Goal: Find specific page/section: Locate a particular part of the current website

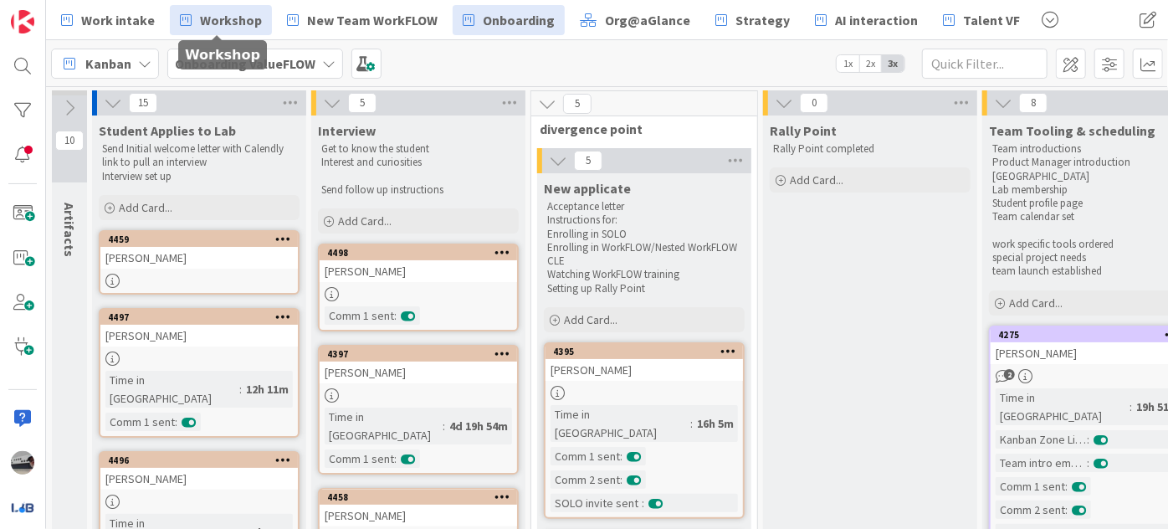
click at [229, 10] on span "Workshop" at bounding box center [231, 20] width 62 height 20
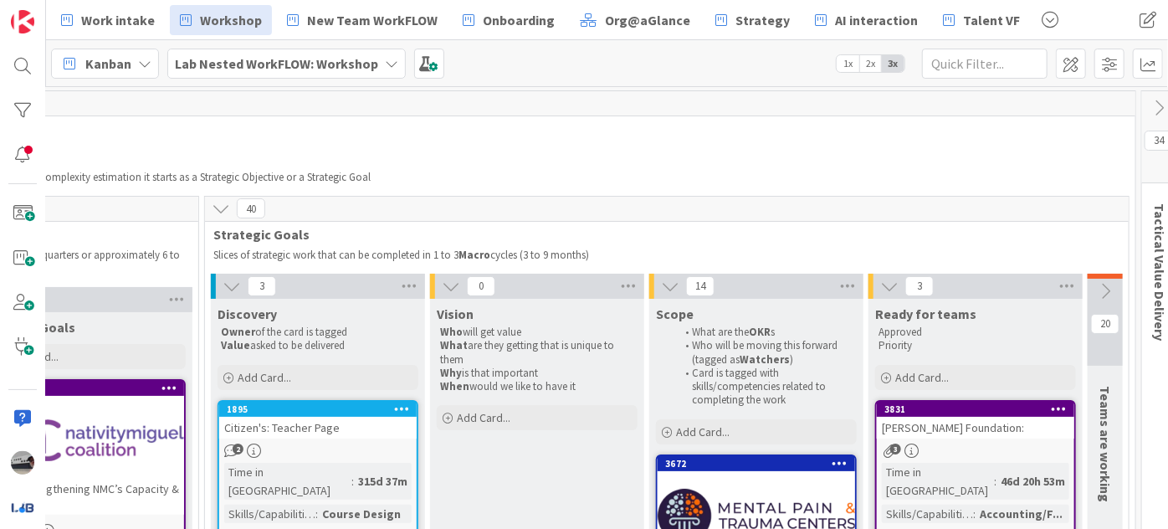
scroll to position [0, 480]
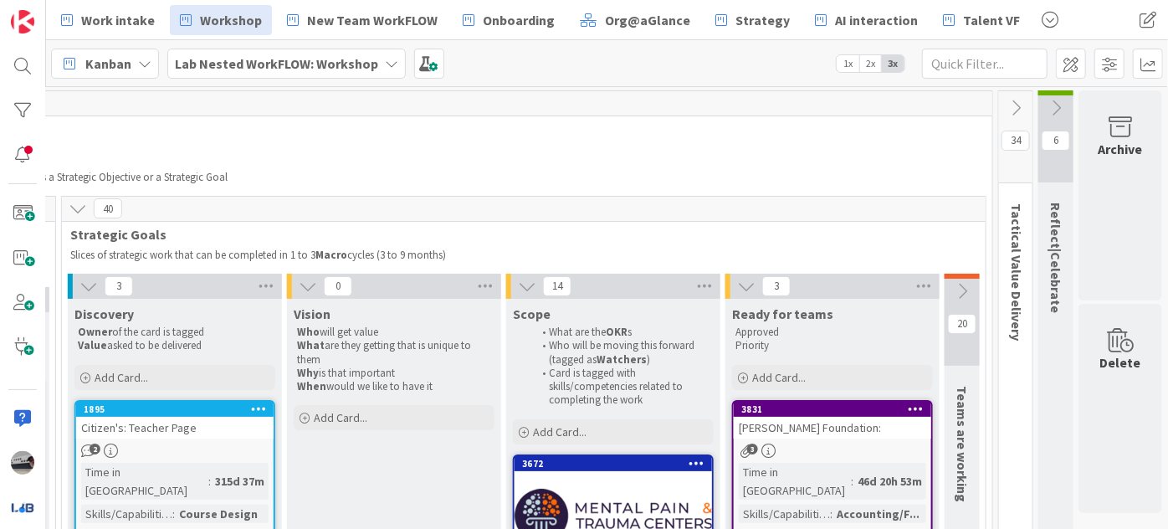
click at [1008, 99] on icon at bounding box center [1016, 108] width 18 height 18
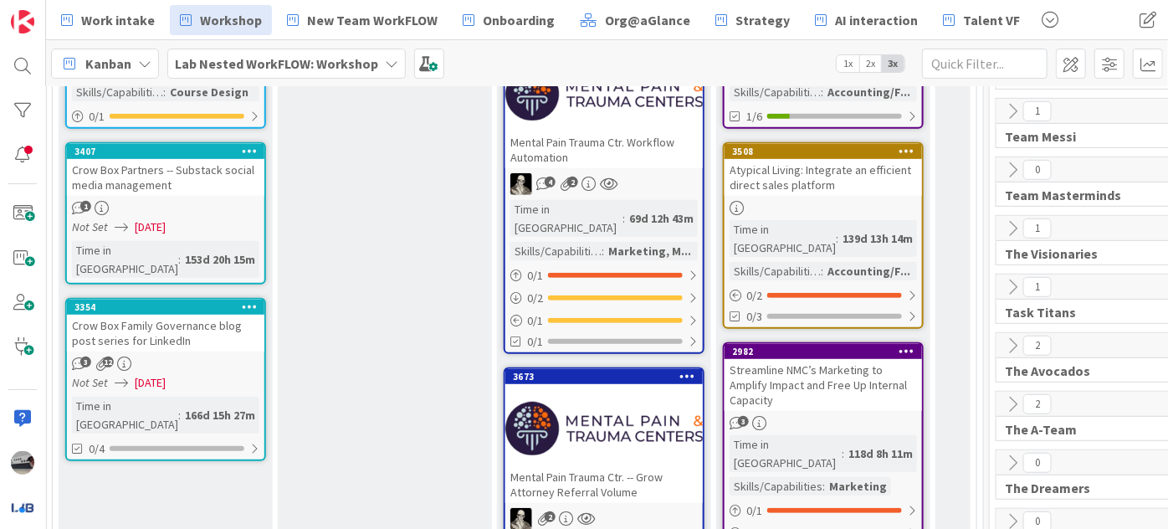
scroll to position [532, 480]
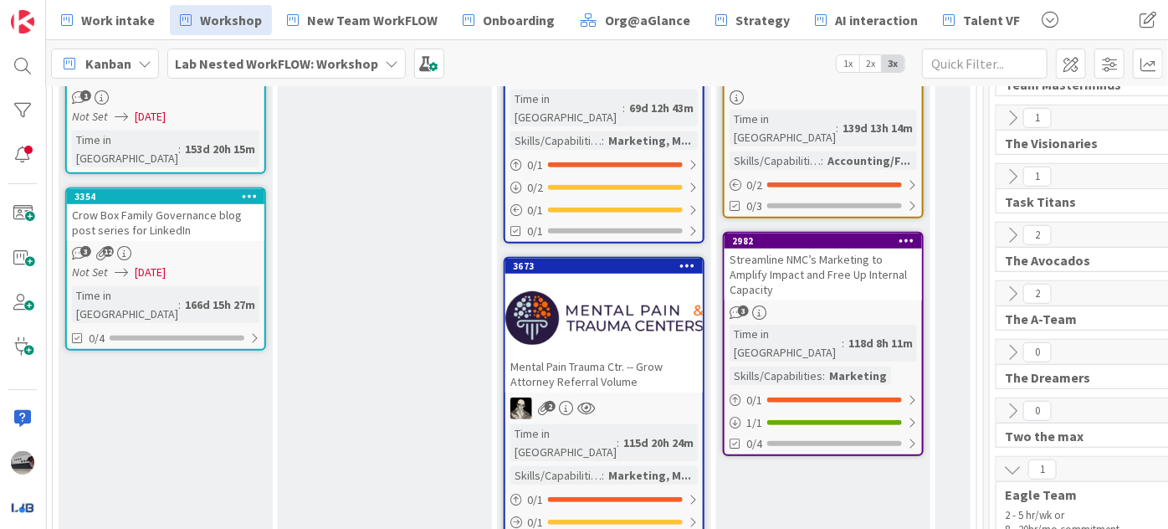
click at [294, 62] on b "Lab Nested WorkFLOW: Workshop" at bounding box center [276, 63] width 203 height 17
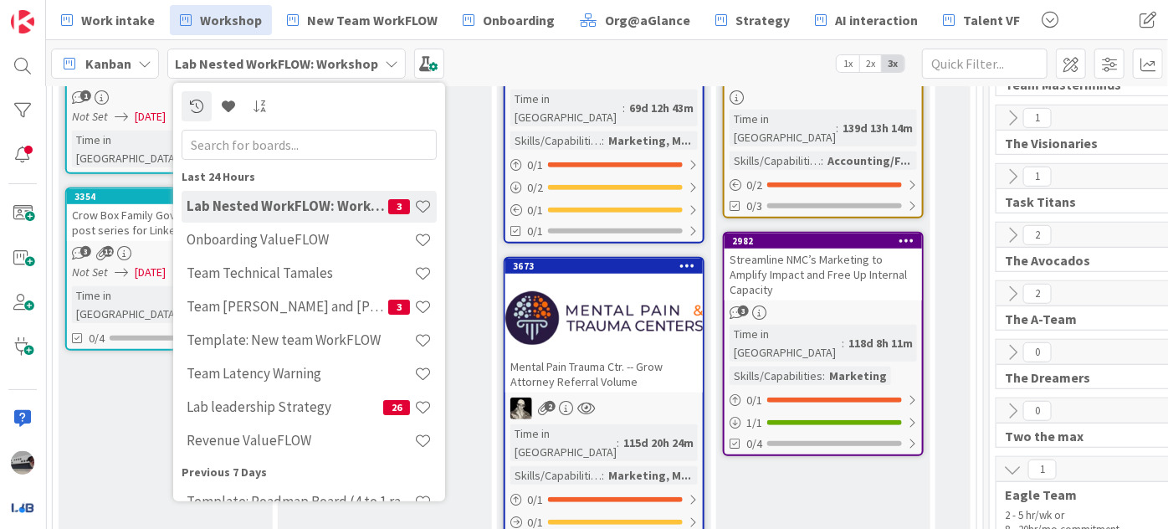
click at [482, 62] on div "Kanban Lab Nested WorkFLOW: Workshop Last 24 Hours Lab Nested WorkFLOW: Worksho…" at bounding box center [607, 63] width 1122 height 46
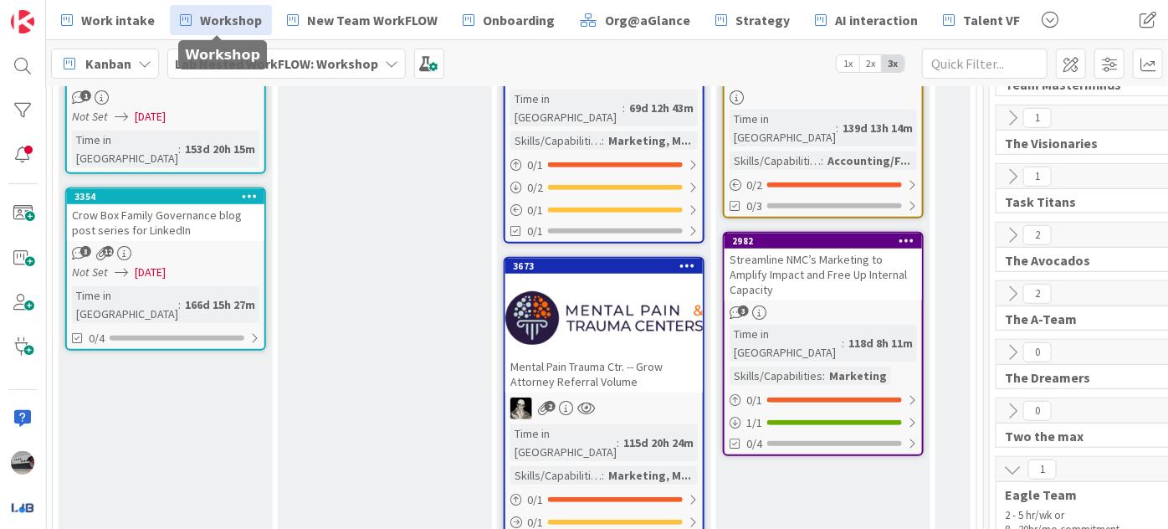
click at [193, 12] on link "Workshop" at bounding box center [221, 20] width 102 height 30
click at [236, 17] on span "Workshop" at bounding box center [231, 20] width 62 height 20
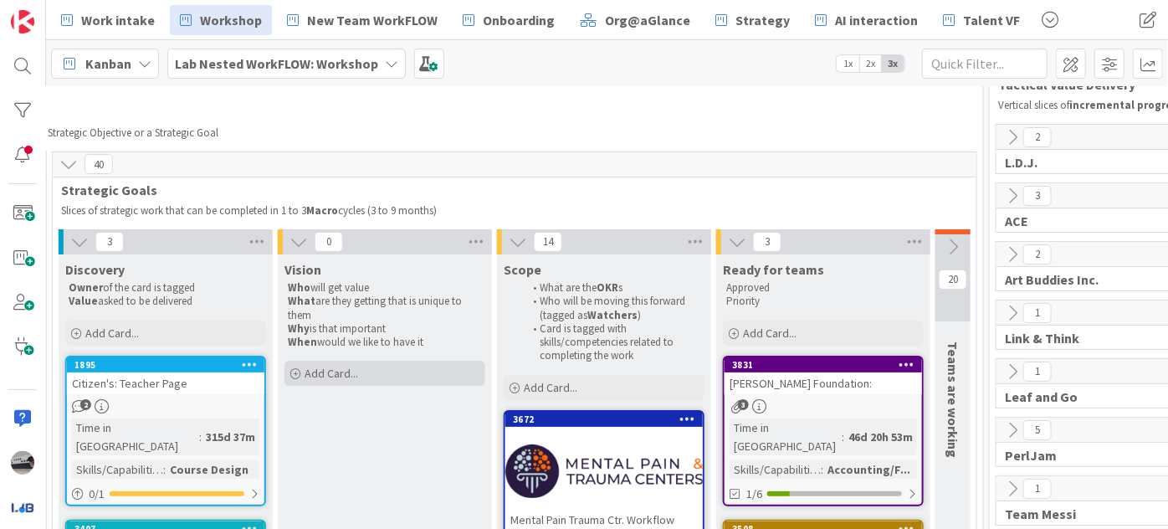
scroll to position [0, 480]
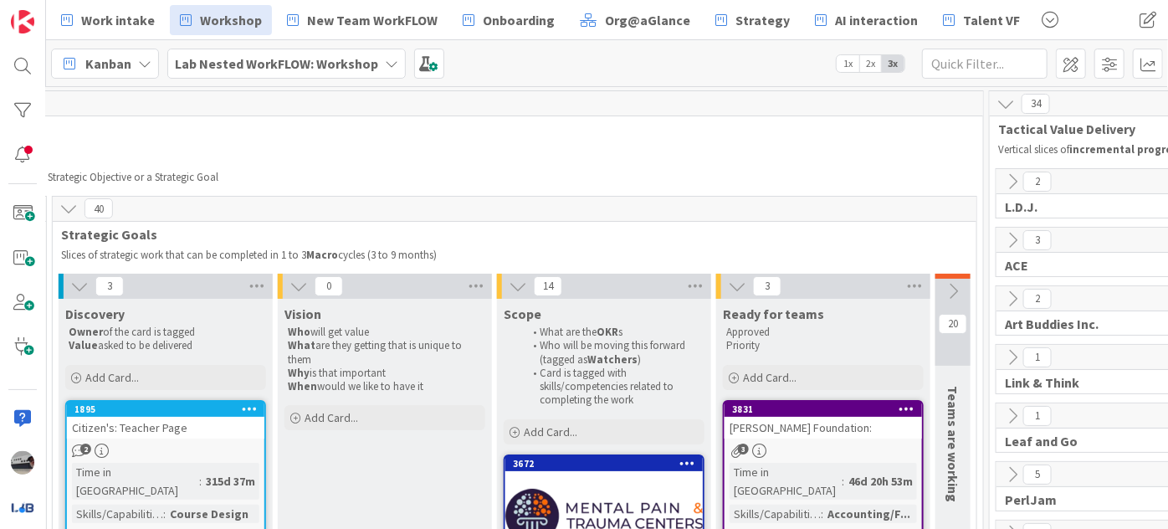
click at [78, 283] on icon at bounding box center [79, 286] width 18 height 18
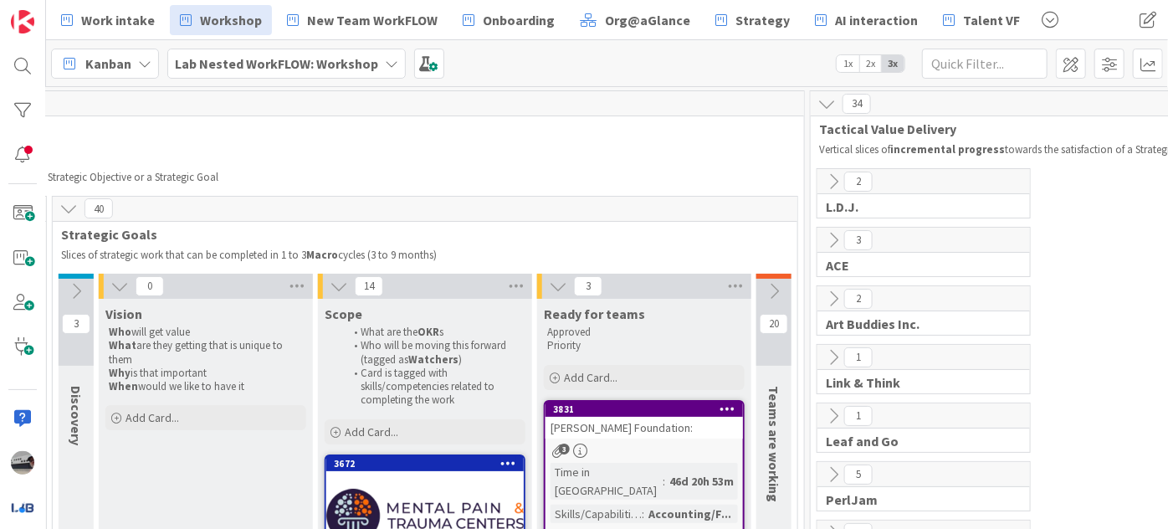
click at [122, 278] on icon at bounding box center [119, 286] width 18 height 18
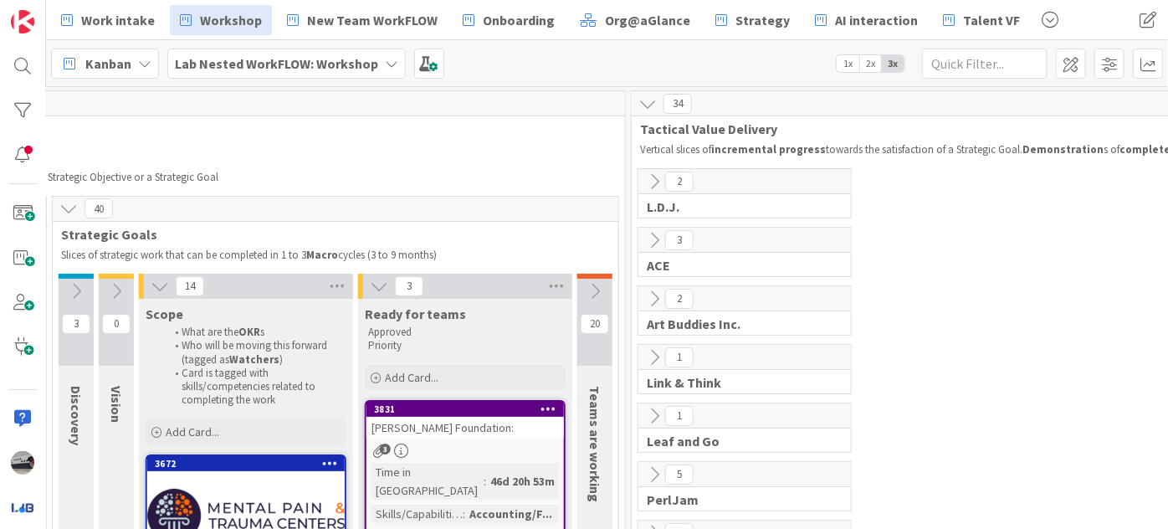
click at [153, 283] on icon at bounding box center [160, 286] width 18 height 18
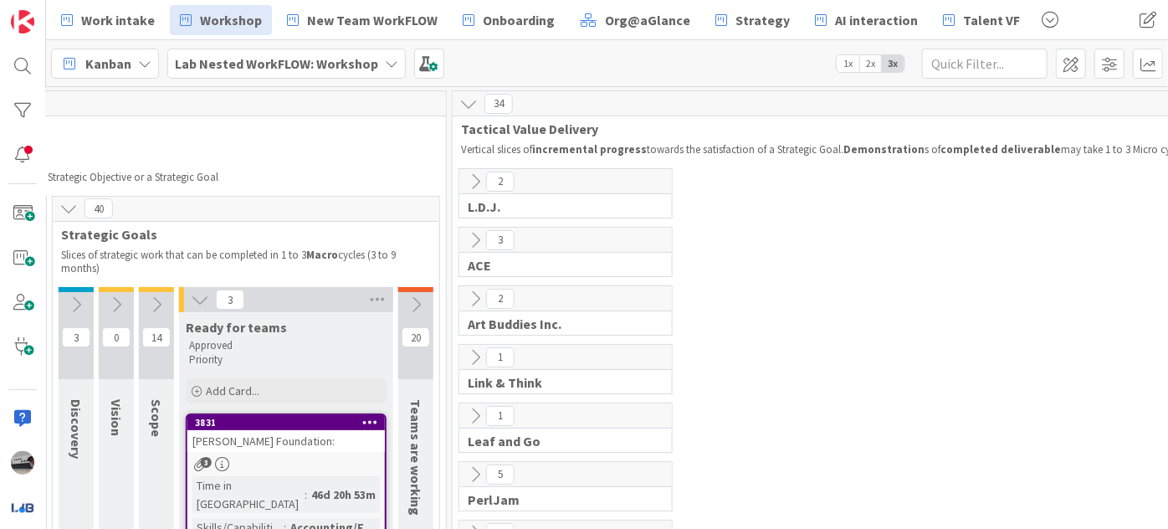
click at [195, 294] on icon at bounding box center [200, 299] width 18 height 18
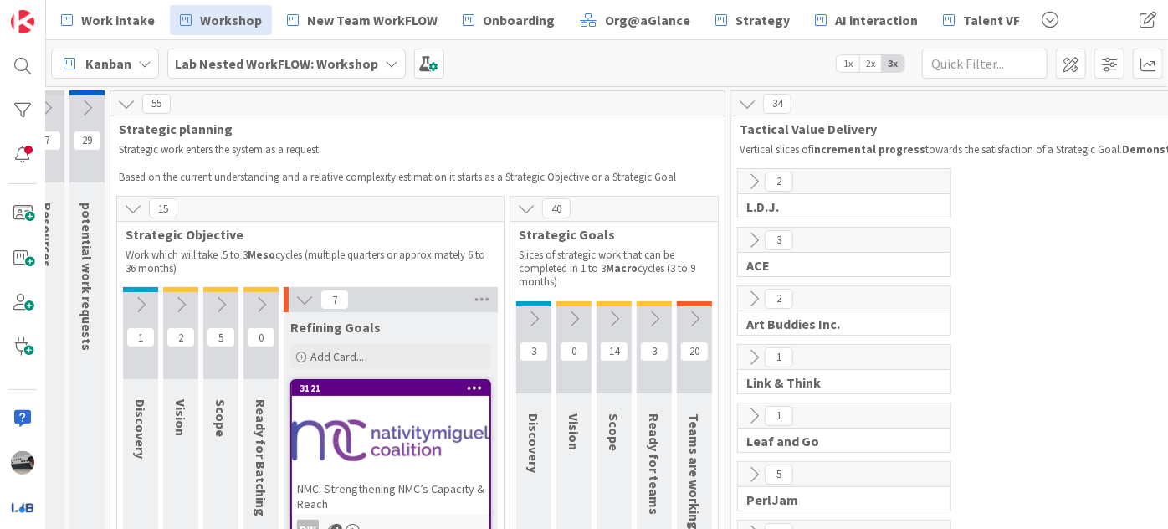
scroll to position [0, 11]
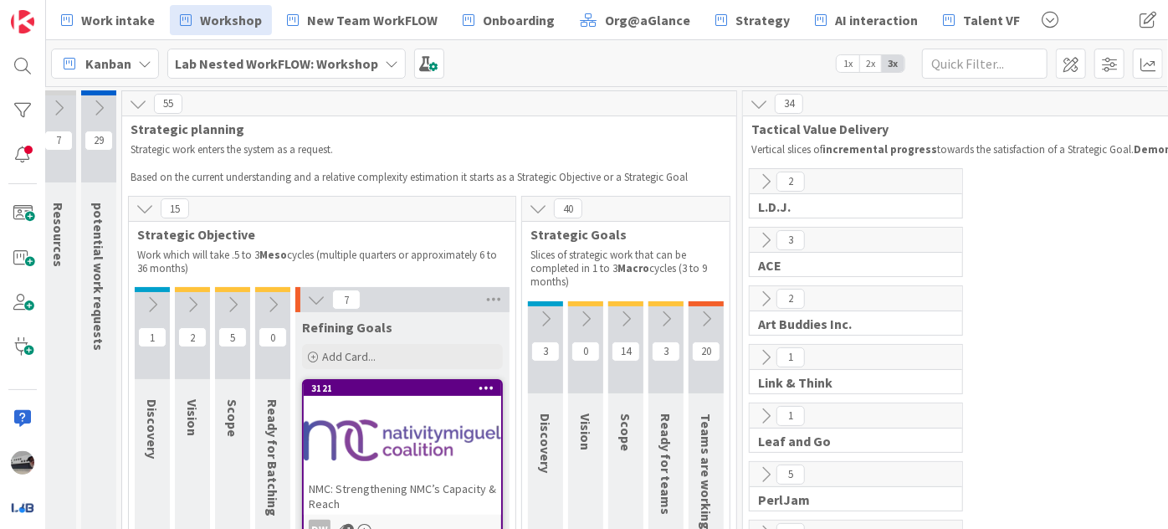
click at [314, 298] on icon at bounding box center [316, 299] width 18 height 18
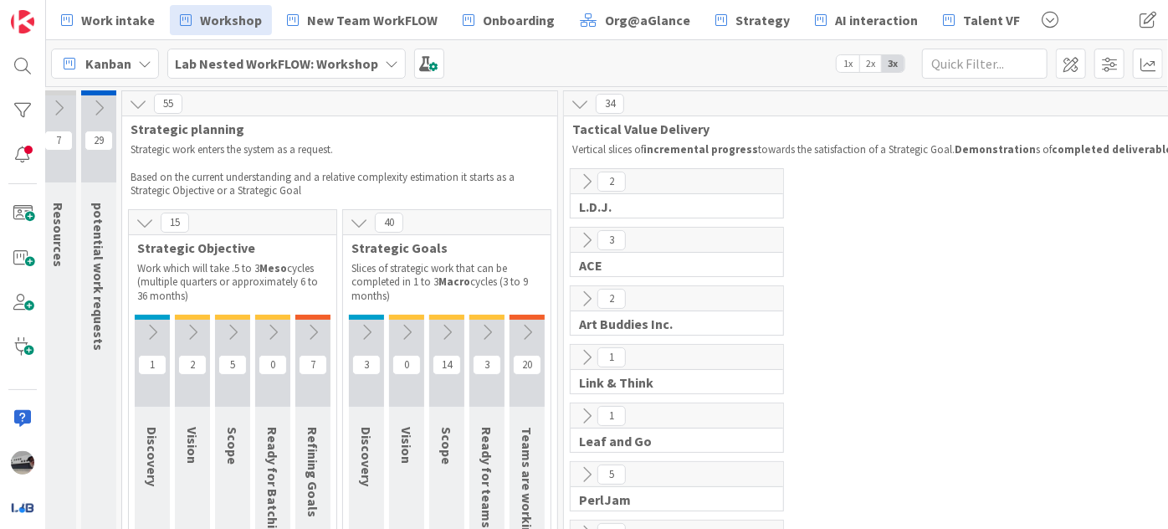
click at [313, 327] on icon at bounding box center [313, 332] width 18 height 18
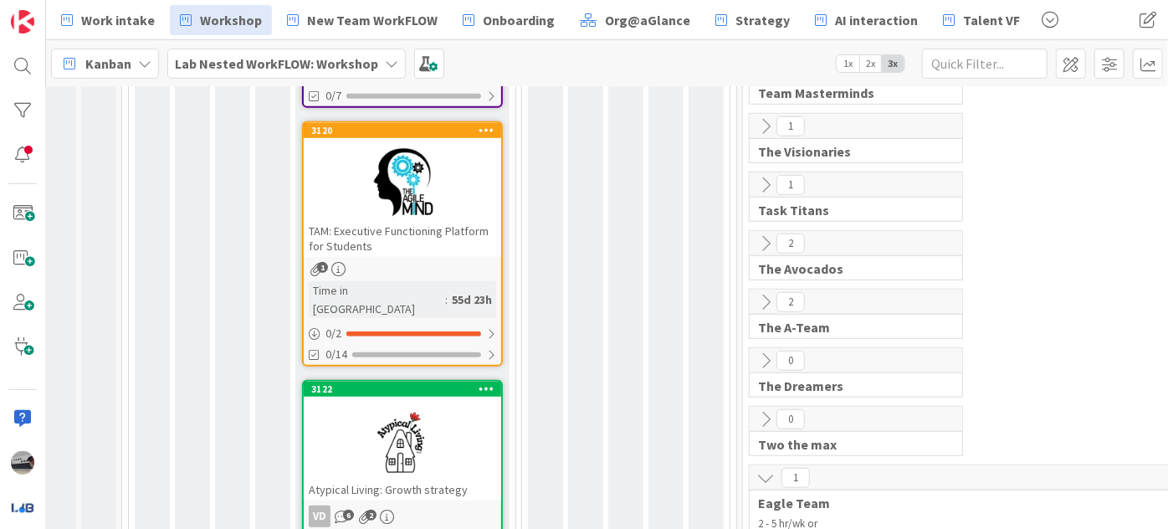
scroll to position [532, 11]
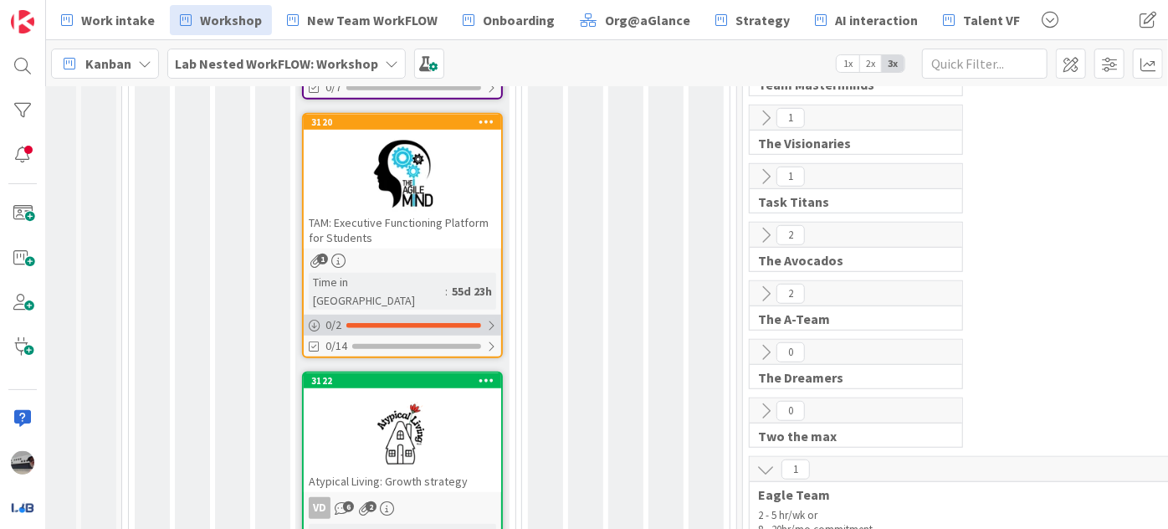
click at [489, 319] on div at bounding box center [491, 325] width 10 height 13
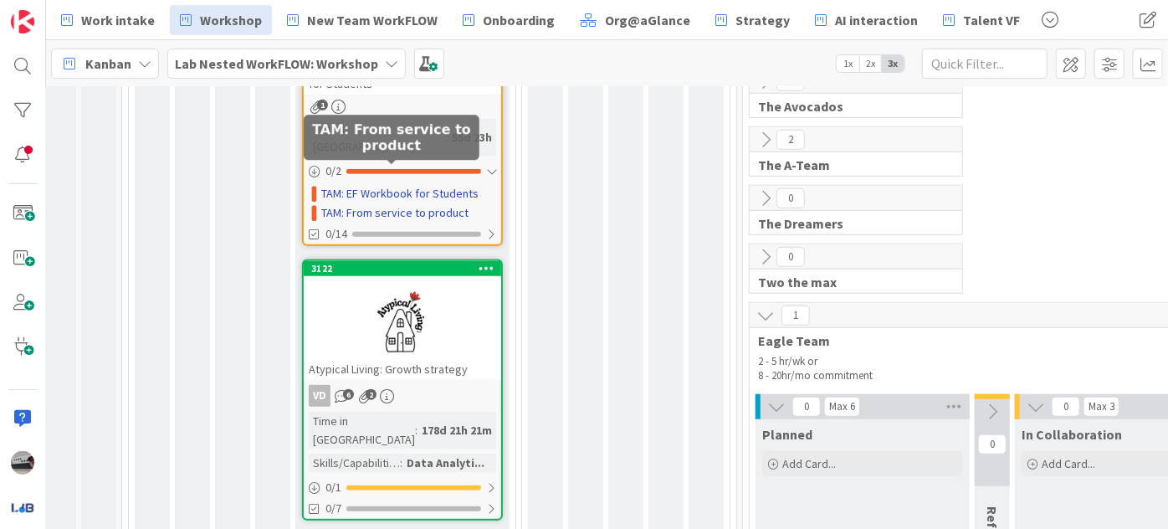
scroll to position [761, 11]
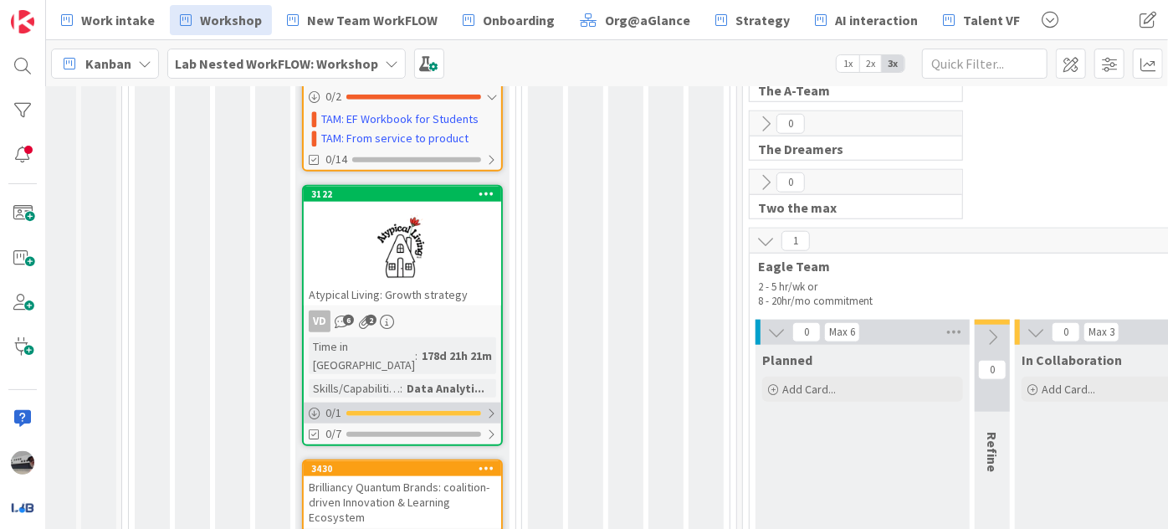
click at [496, 403] on div "0 / 1" at bounding box center [403, 413] width 198 height 21
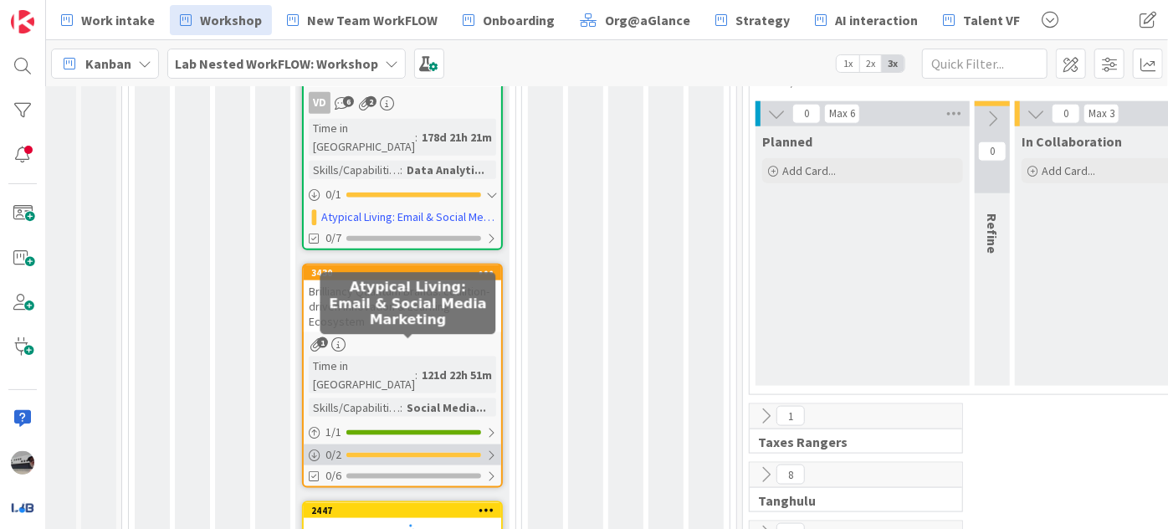
scroll to position [989, 11]
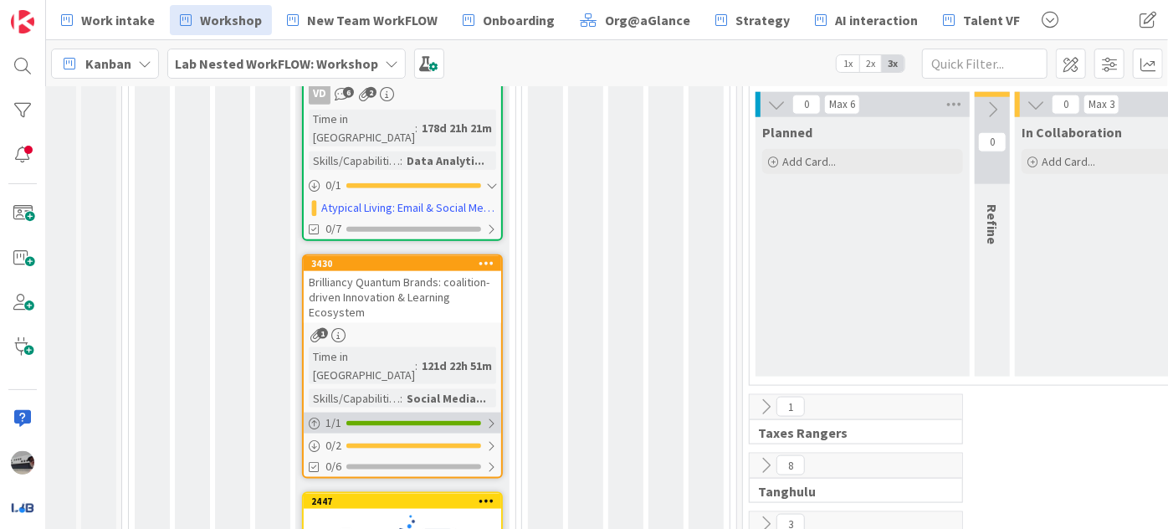
click at [489, 417] on div at bounding box center [491, 423] width 10 height 13
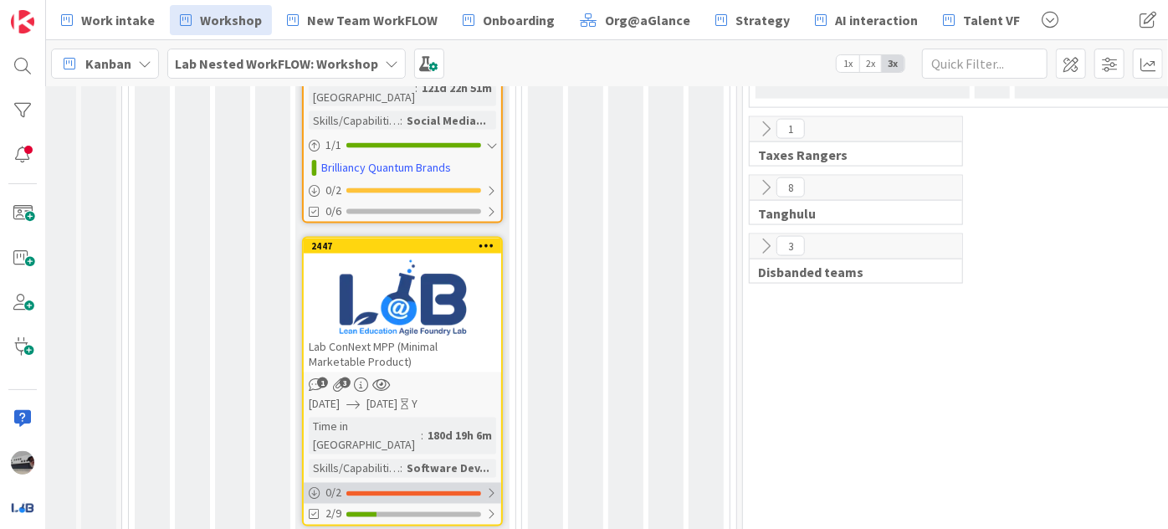
scroll to position [1293, 11]
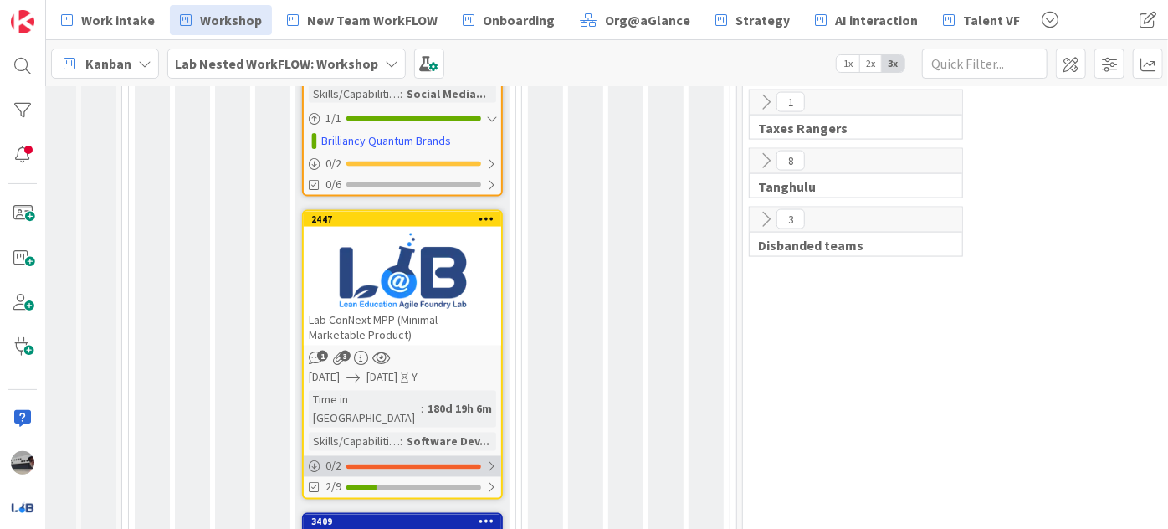
click at [485, 456] on div "0 / 2" at bounding box center [403, 466] width 198 height 21
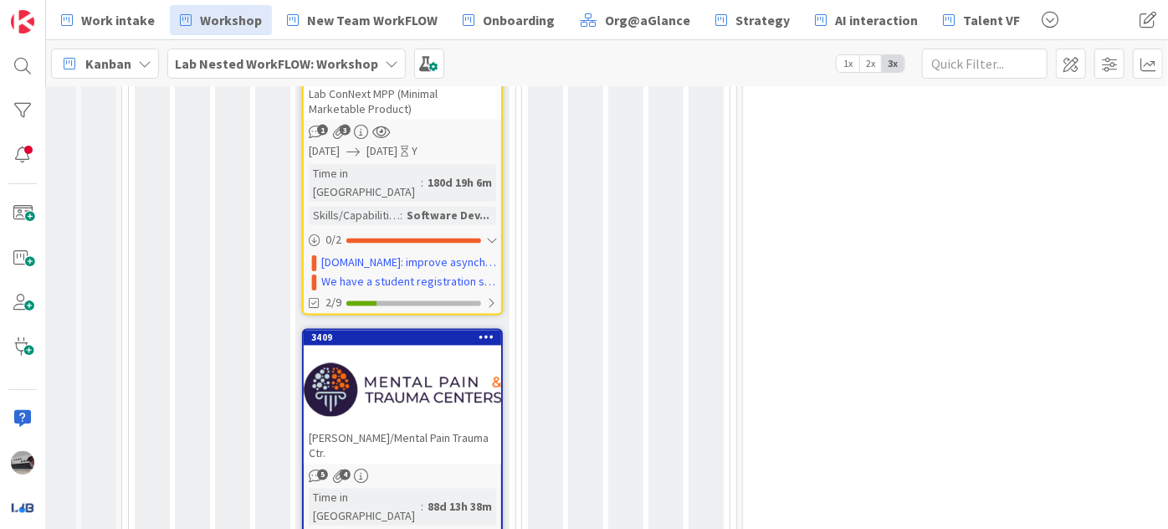
scroll to position [1522, 11]
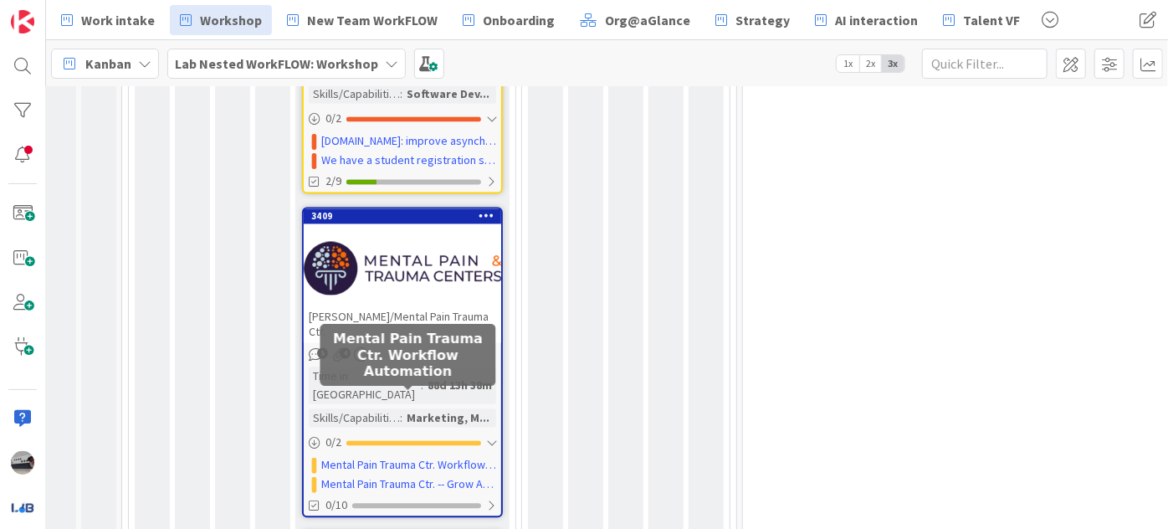
scroll to position [1826, 11]
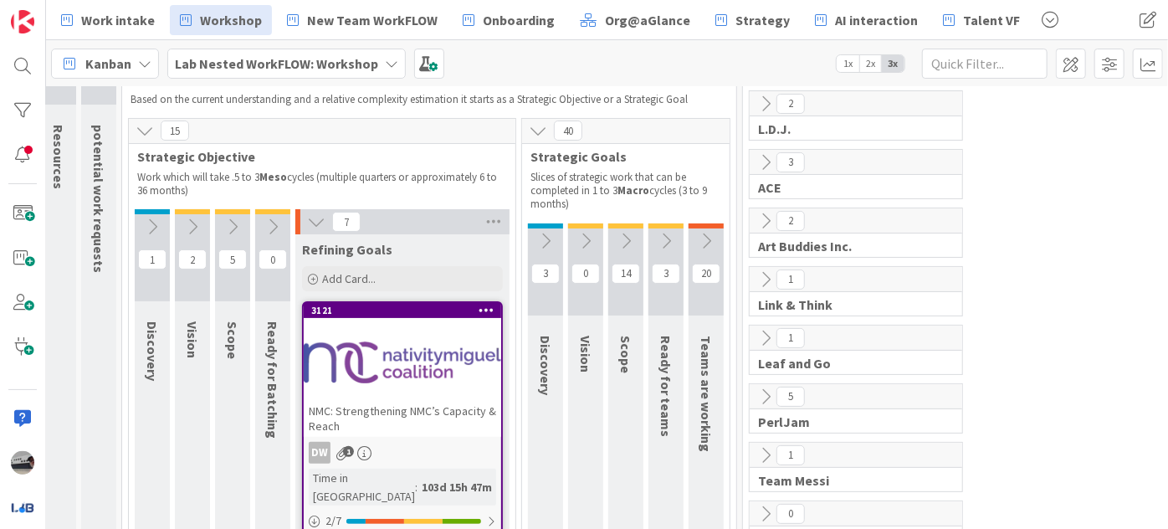
scroll to position [0, 11]
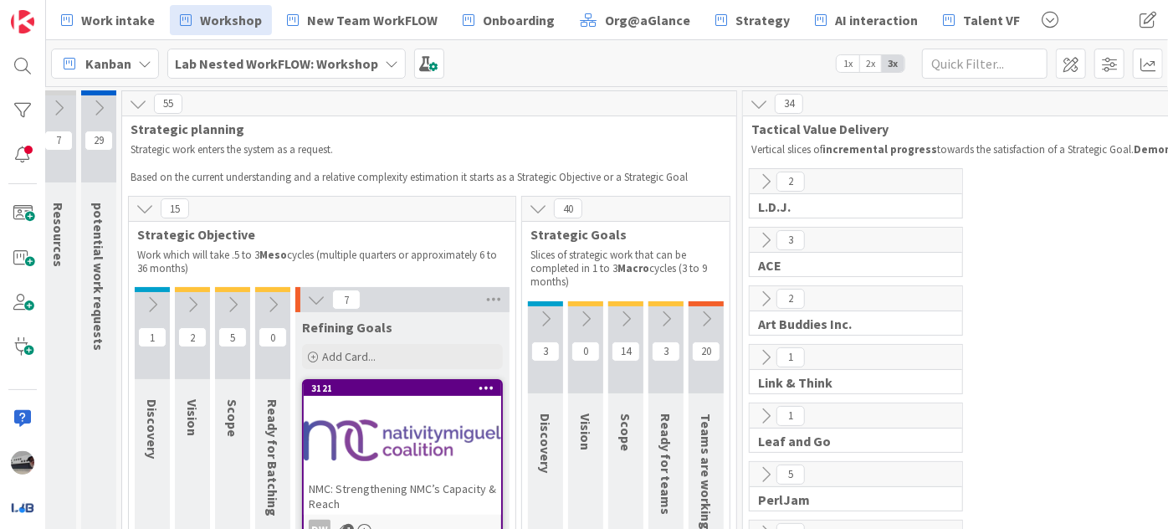
click at [540, 315] on icon at bounding box center [546, 319] width 18 height 18
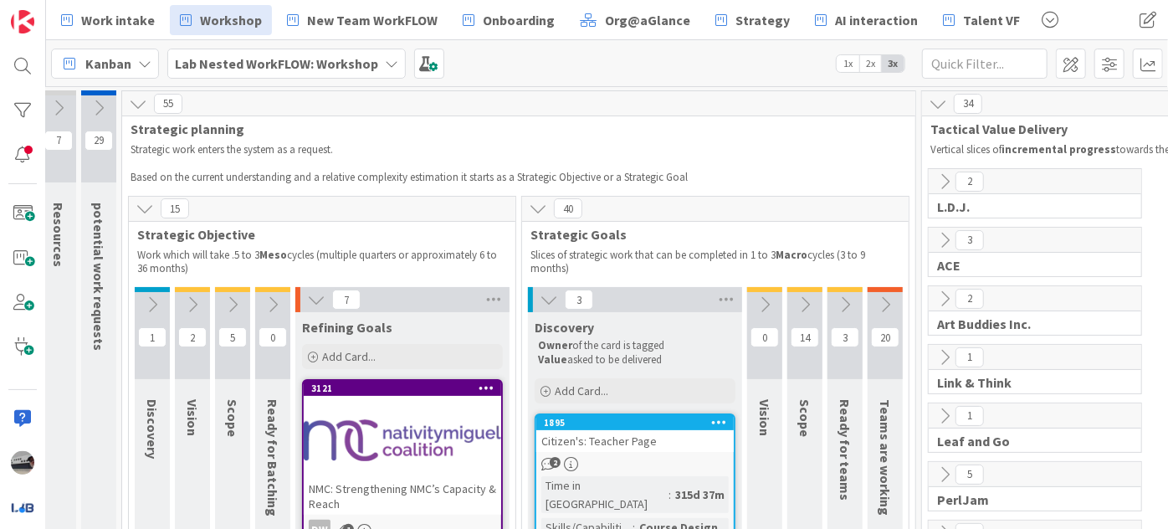
click at [350, 64] on b "Lab Nested WorkFLOW: Workshop" at bounding box center [276, 63] width 203 height 17
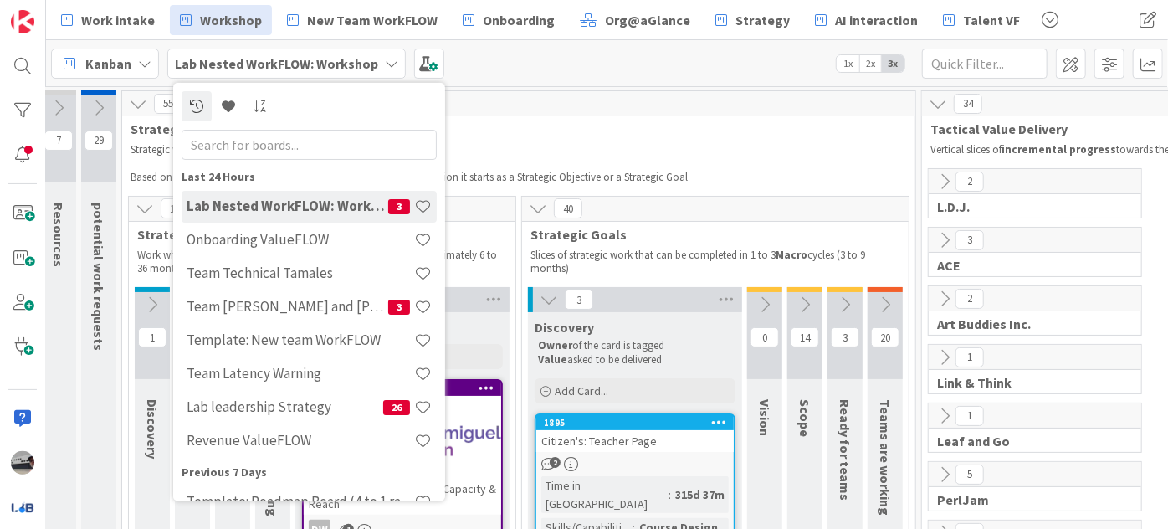
click at [345, 142] on input "text" at bounding box center [309, 144] width 255 height 30
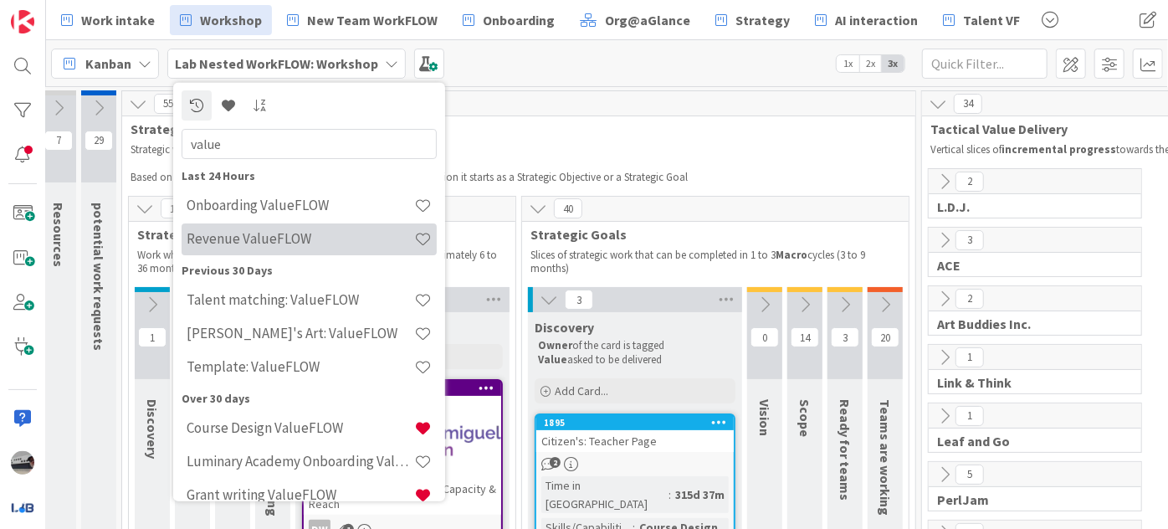
scroll to position [0, 0]
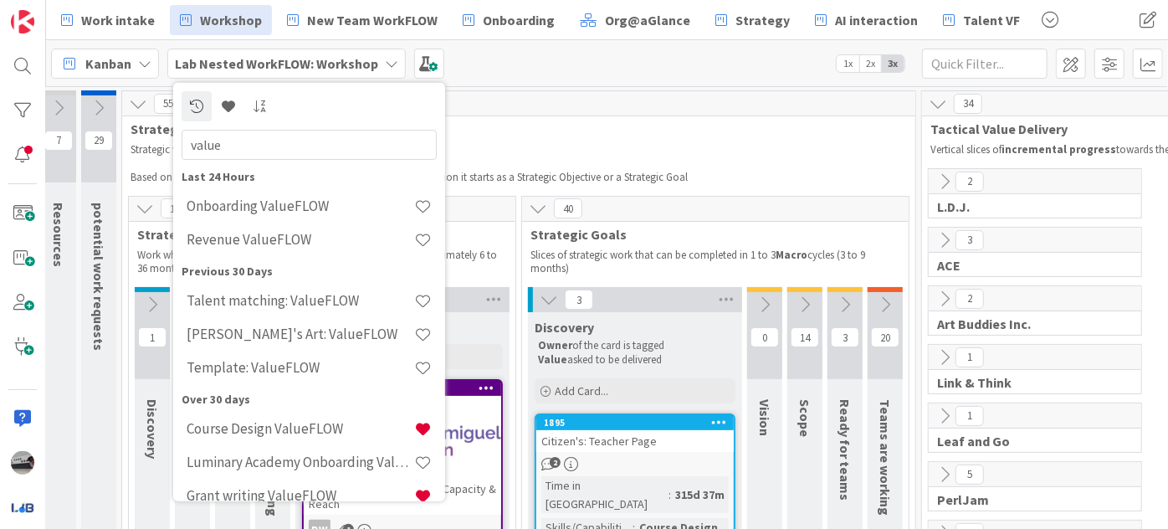
drag, startPoint x: 265, startPoint y: 142, endPoint x: 180, endPoint y: 145, distance: 85.4
click at [182, 145] on input "value" at bounding box center [309, 144] width 255 height 30
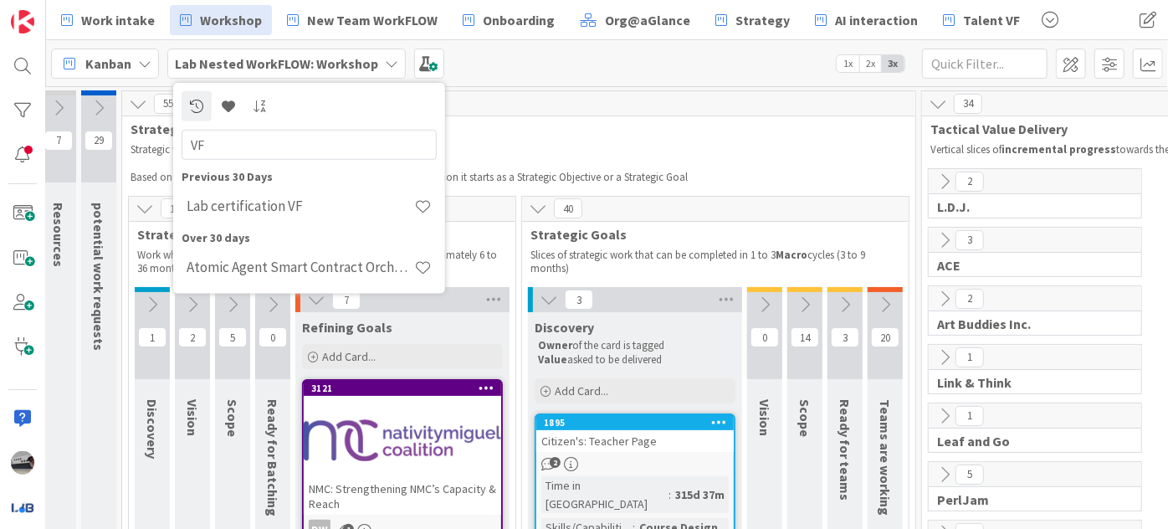
drag, startPoint x: 285, startPoint y: 150, endPoint x: 151, endPoint y: 149, distance: 133.9
click at [151, 149] on div "Work intake Workshop New Team WorkFLOW Onboarding Org@aGlance Strategy AI inter…" at bounding box center [607, 264] width 1122 height 529
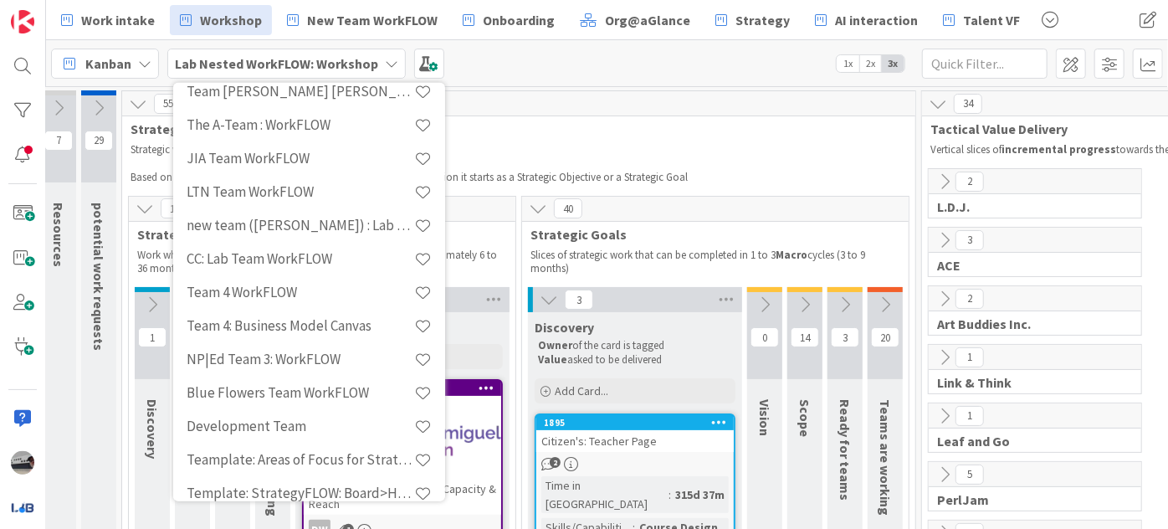
scroll to position [609, 0]
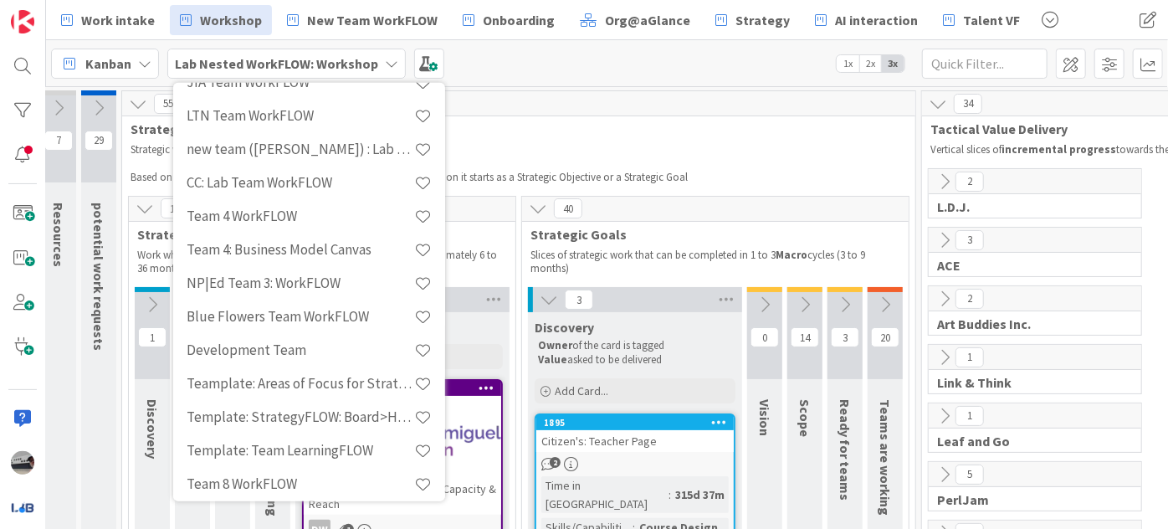
type input "team"
click at [679, 119] on div "55 Strategic planning Strategic work enters the system as a request. Based on t…" at bounding box center [518, 139] width 793 height 96
